Goal: Task Accomplishment & Management: Manage account settings

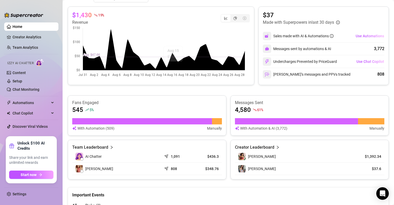
scroll to position [156, 0]
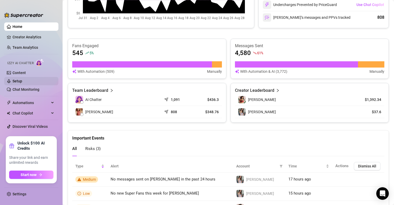
click at [22, 81] on link "Setup" at bounding box center [18, 81] width 10 height 4
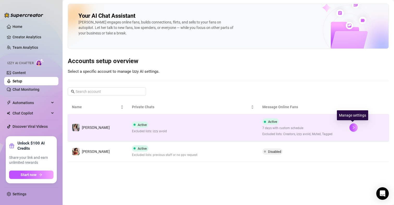
click at [348, 125] on td at bounding box center [367, 127] width 44 height 27
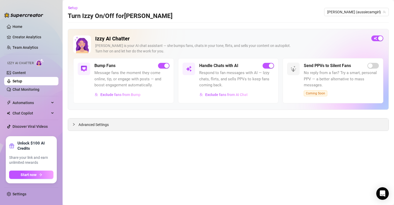
click at [91, 124] on span "Advanced Settings" at bounding box center [93, 125] width 30 height 6
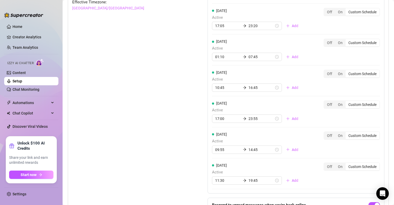
scroll to position [522, 0]
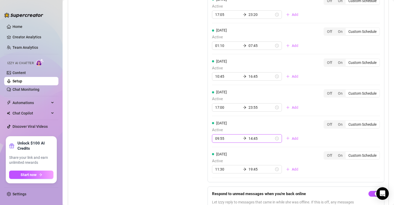
click at [253, 139] on input "14:45" at bounding box center [261, 139] width 26 height 6
click at [233, 96] on div "19" at bounding box center [235, 92] width 13 height 7
click at [236, 98] on div "18" at bounding box center [235, 99] width 13 height 7
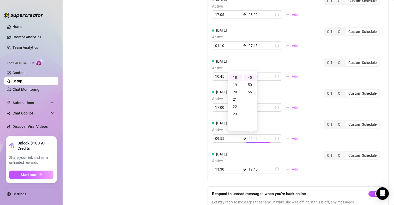
type input "18:45"
click at [173, 92] on div "Set Active Hours (Izzy Availability) Set specific hours when Izzy engaging with…" at bounding box center [126, 90] width 109 height 258
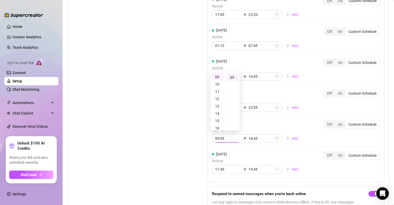
click at [171, 92] on div "Set Active Hours (Izzy Availability) Set specific hours when Izzy engaging with…" at bounding box center [126, 90] width 109 height 258
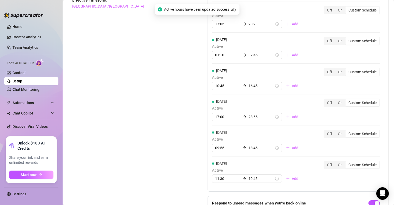
scroll to position [443, 0]
